Goal: Information Seeking & Learning: Understand process/instructions

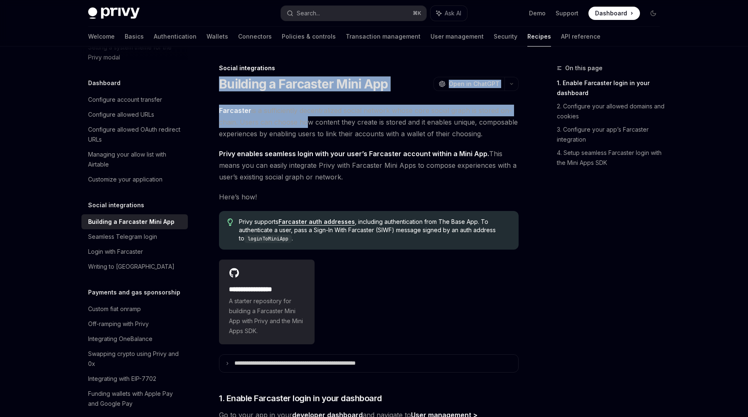
drag, startPoint x: 219, startPoint y: 79, endPoint x: 302, endPoint y: 127, distance: 95.9
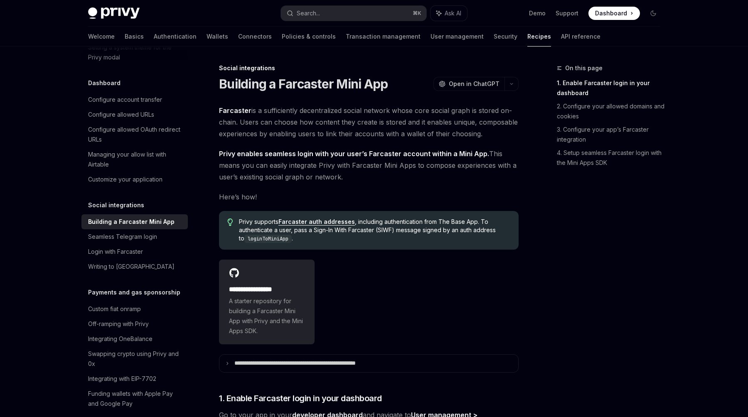
click at [468, 83] on span "Open in ChatGPT" at bounding box center [474, 84] width 51 height 8
click at [220, 83] on h1 "Building a Farcaster Mini App" at bounding box center [303, 83] width 169 height 15
click at [276, 74] on div "Social integrations Building a Farcaster Mini App OpenAI Open in ChatGPT" at bounding box center [369, 77] width 300 height 27
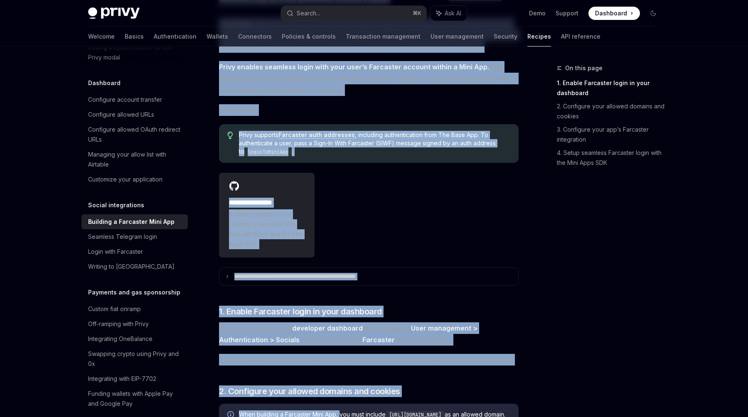
scroll to position [100, 0]
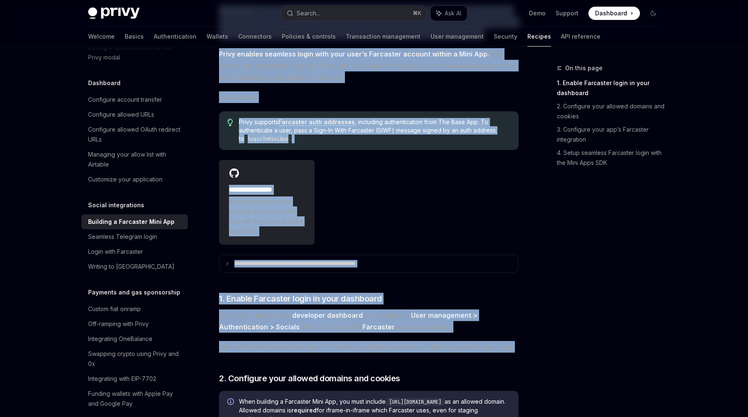
drag, startPoint x: 221, startPoint y: 83, endPoint x: 302, endPoint y: 336, distance: 265.7
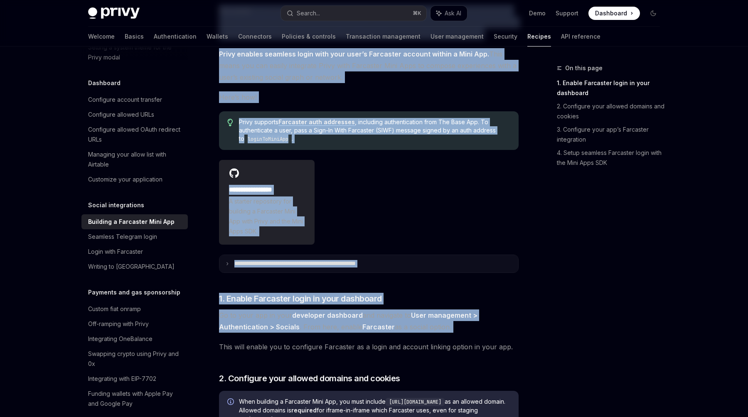
click at [229, 263] on icon at bounding box center [227, 264] width 4 height 4
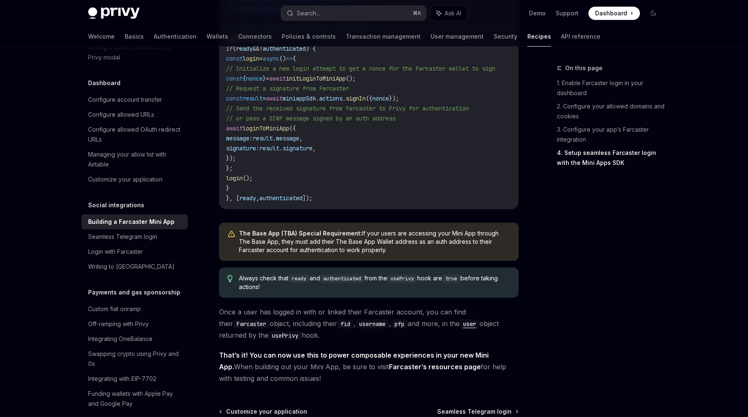
scroll to position [1368, 0]
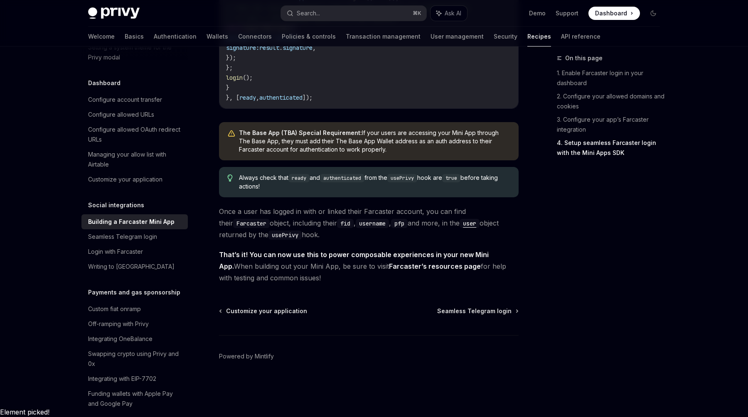
drag, startPoint x: 217, startPoint y: 79, endPoint x: 353, endPoint y: 285, distance: 245.9
copy div "**********"
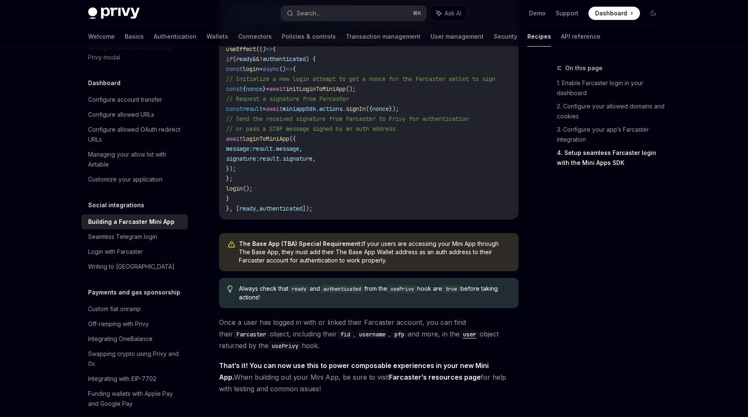
scroll to position [1231, 0]
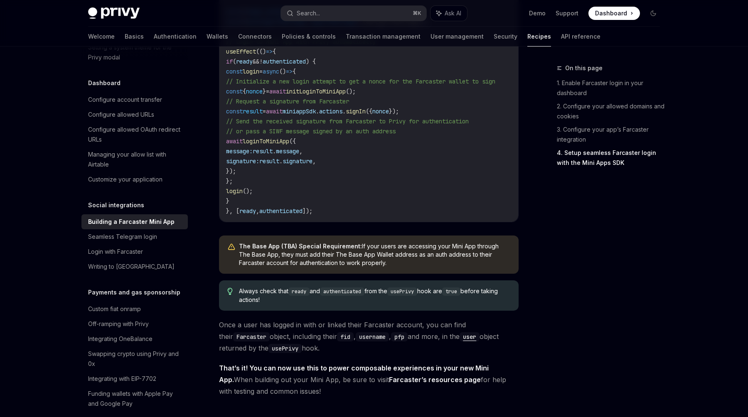
click at [321, 105] on span "// Request a signature from Farcaster" at bounding box center [287, 101] width 123 height 7
drag, startPoint x: 270, startPoint y: 221, endPoint x: 237, endPoint y: 221, distance: 32.8
click at [237, 216] on code "import miniappSdk from '@farcaster/miniapp-sdk' ; import { usePrivy } from '@pr…" at bounding box center [370, 86] width 289 height 259
copy span "login ();"
click at [273, 155] on span "result" at bounding box center [263, 151] width 20 height 7
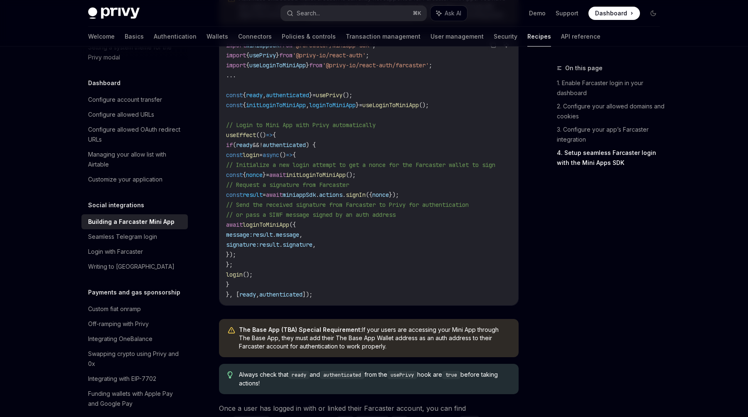
scroll to position [1130, 0]
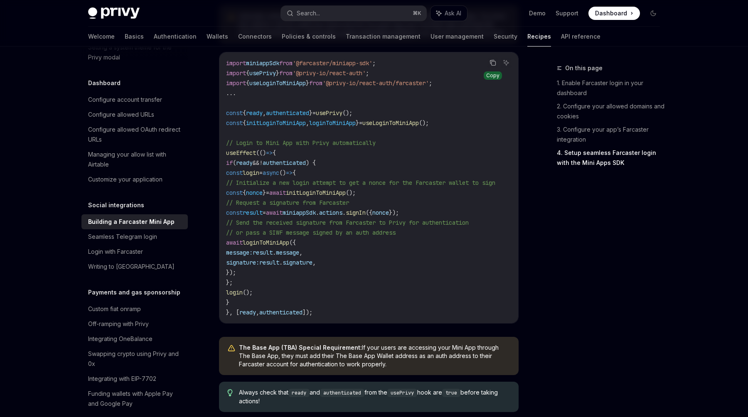
click at [495, 65] on icon "Copy the contents from the code block" at bounding box center [494, 63] width 4 height 4
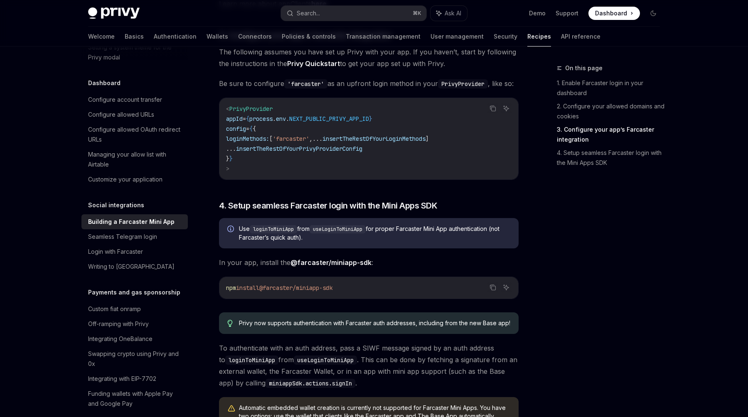
scroll to position [736, 0]
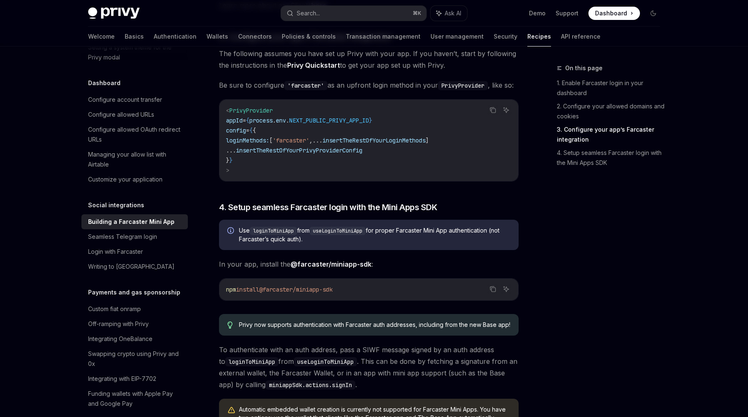
click at [395, 144] on span "insertTheRestOfYourLoginMethods" at bounding box center [373, 140] width 103 height 7
click at [252, 175] on code "< PrivyProvider appId = { process . env . NEXT_PUBLIC_PRIVY_APP_ID } config = {…" at bounding box center [368, 141] width 285 height 70
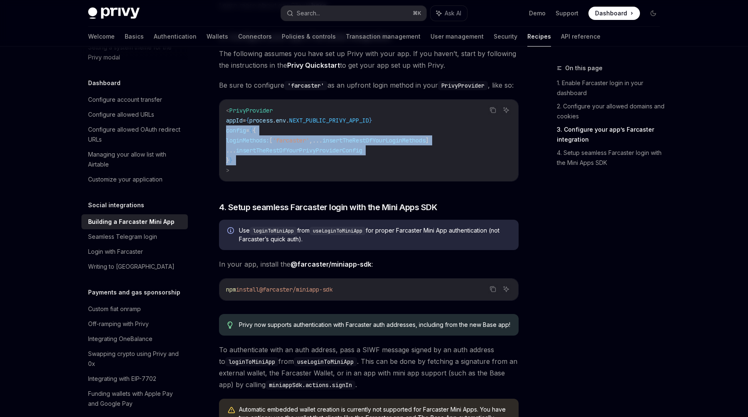
drag, startPoint x: 252, startPoint y: 182, endPoint x: 229, endPoint y: 152, distance: 38.2
click at [229, 152] on code "< PrivyProvider appId = { process . env . NEXT_PUBLIC_PRIVY_APP_ID } config = {…" at bounding box center [368, 141] width 285 height 70
copy code "config = { { loginMethods: [ 'farcaster' , ... insertTheRestOfYourLoginMethods …"
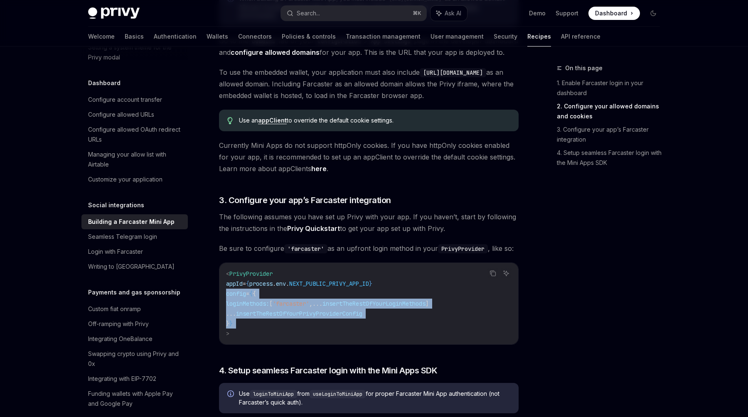
scroll to position [577, 0]
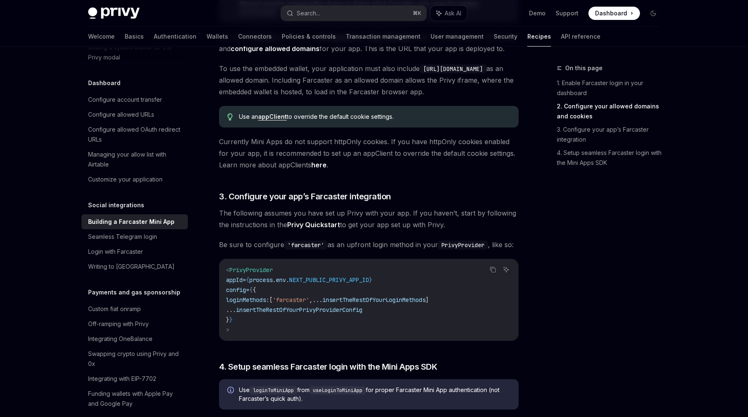
click at [257, 335] on code "< PrivyProvider appId = { process . env . NEXT_PUBLIC_PRIVY_APP_ID } config = {…" at bounding box center [368, 300] width 285 height 70
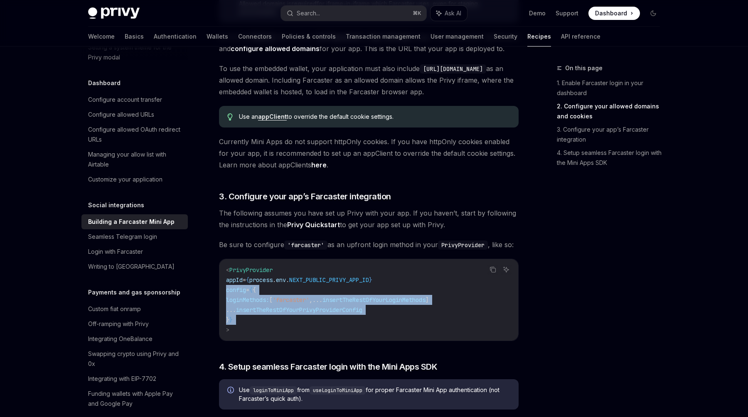
drag, startPoint x: 257, startPoint y: 340, endPoint x: 229, endPoint y: 316, distance: 36.5
click at [229, 315] on code "< PrivyProvider appId = { process . env . NEXT_PUBLIC_PRIVY_APP_ID } config = {…" at bounding box center [368, 300] width 285 height 70
copy code "config = { { loginMethods: [ 'farcaster' , ... insertTheRestOfYourLoginMethods …"
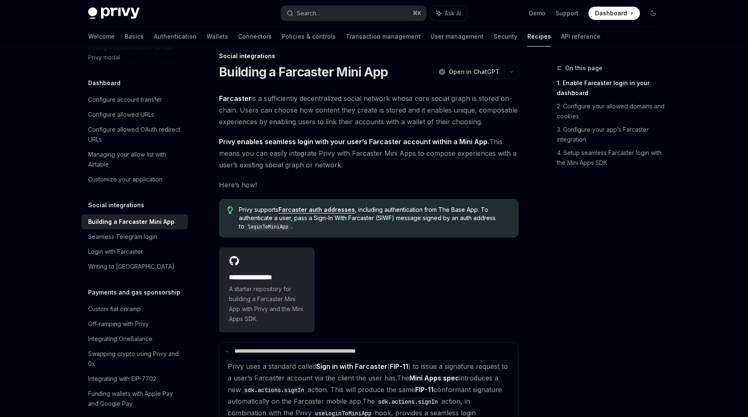
scroll to position [0, 0]
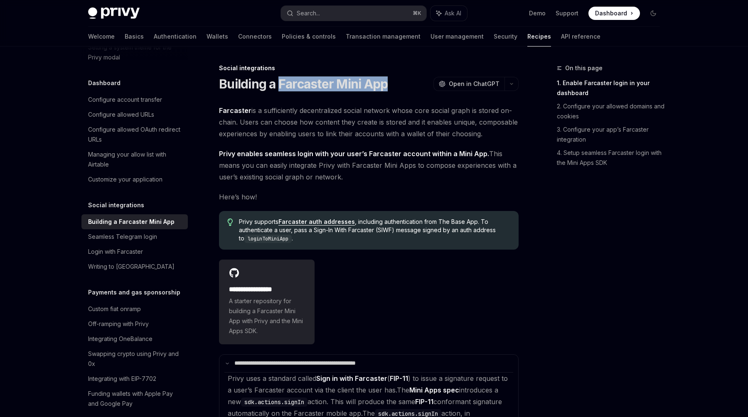
drag, startPoint x: 348, startPoint y: 86, endPoint x: 277, endPoint y: 85, distance: 71.1
click at [277, 85] on div "Building a Farcaster Mini App OpenAI Open in ChatGPT" at bounding box center [369, 83] width 300 height 15
copy h1 "Farcaster Mini App"
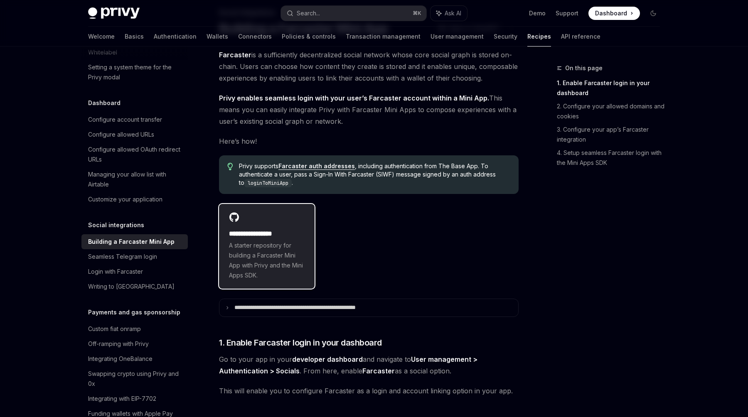
scroll to position [56, 0]
click at [252, 229] on h2 "**********" at bounding box center [267, 234] width 76 height 10
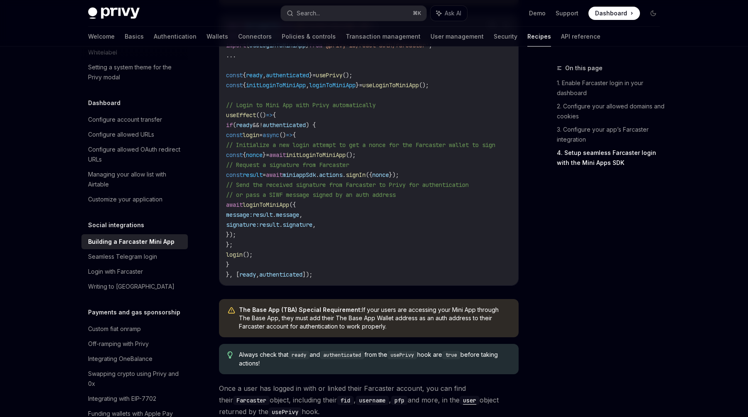
scroll to position [1096, 0]
click at [113, 252] on div "Seamless Telegram login" at bounding box center [122, 257] width 69 height 10
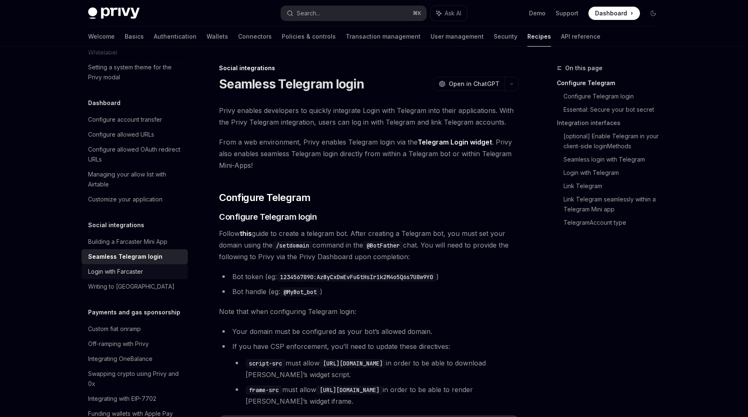
click at [150, 267] on div "Login with Farcaster" at bounding box center [135, 272] width 95 height 10
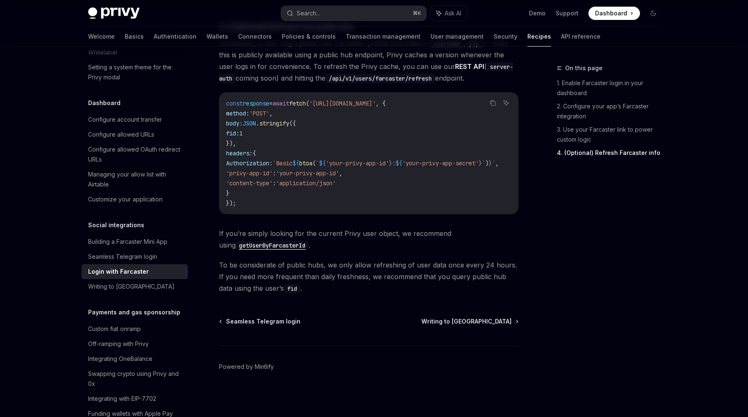
scroll to position [776, 0]
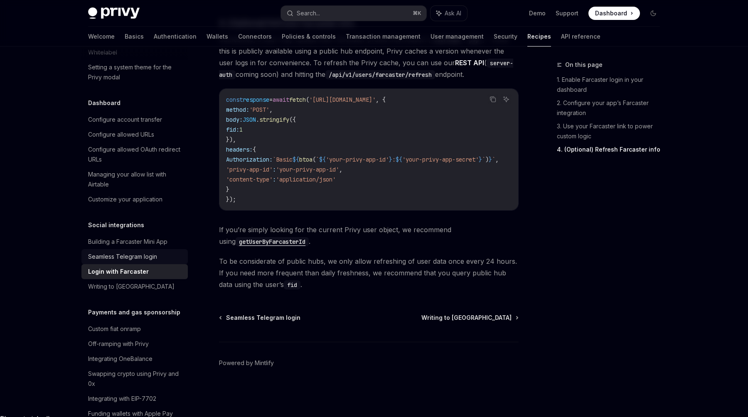
click at [137, 252] on div "Seamless Telegram login" at bounding box center [122, 257] width 69 height 10
type textarea "*"
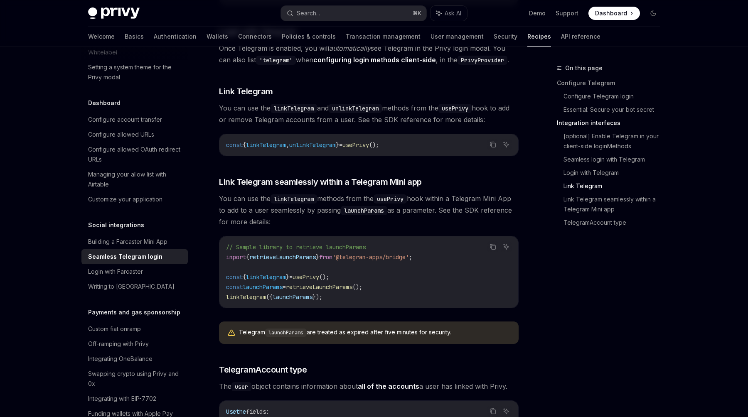
scroll to position [1167, 0]
